Goal: Obtain resource: Obtain resource

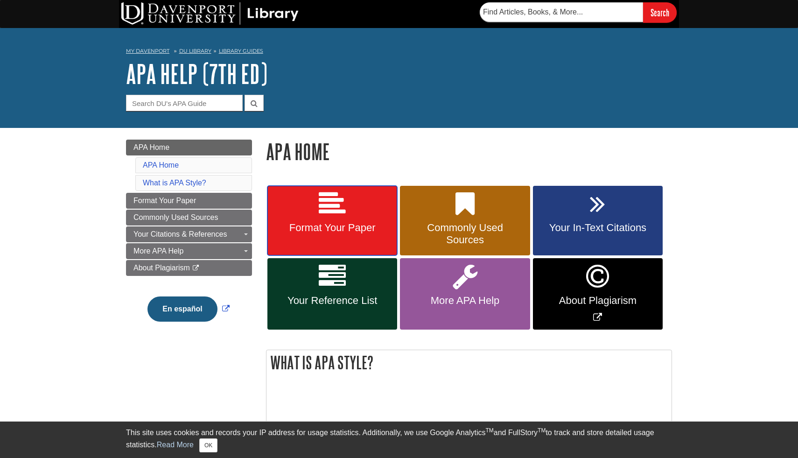
click at [356, 227] on span "Format Your Paper" at bounding box center [332, 228] width 116 height 12
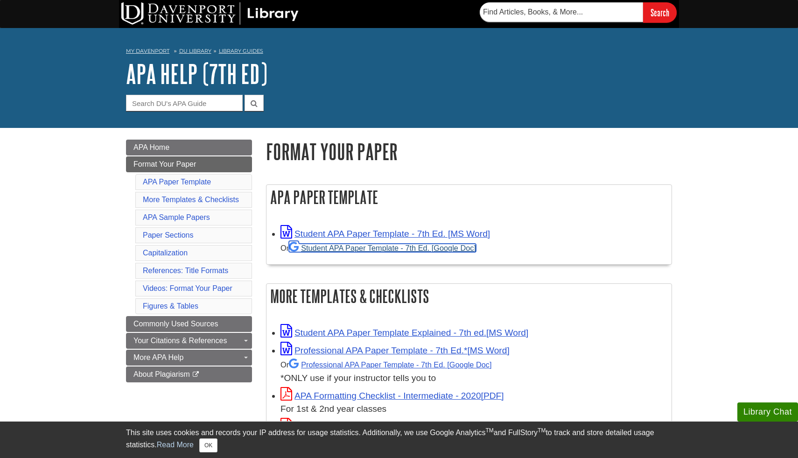
click at [355, 248] on link "Student APA Paper Template - 7th Ed. [Google Doc]" at bounding box center [382, 247] width 187 height 8
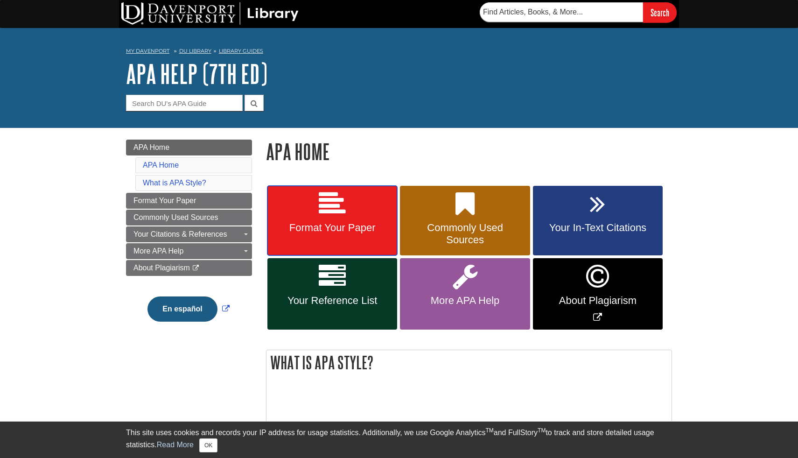
click at [341, 216] on icon at bounding box center [332, 203] width 27 height 27
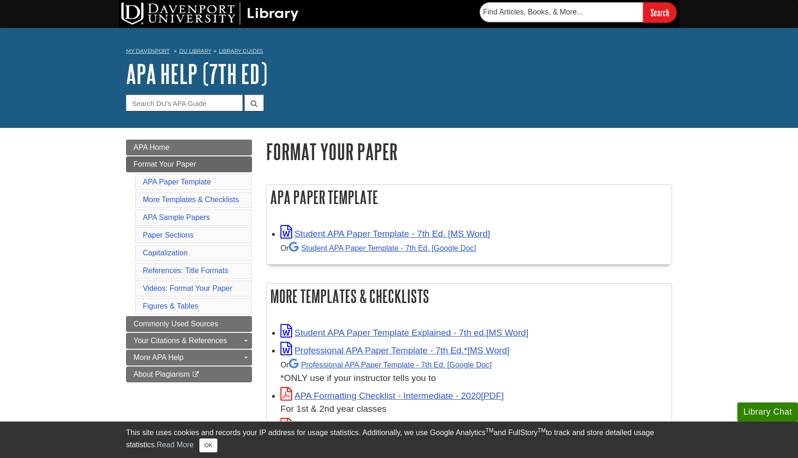
click at [446, 76] on h1 "APA Help (7th Ed)" at bounding box center [399, 74] width 546 height 28
